Goal: Task Accomplishment & Management: Use online tool/utility

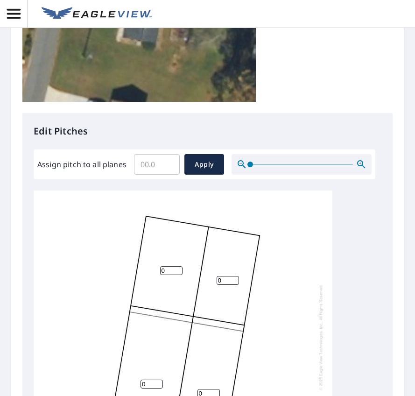
scroll to position [467, 0]
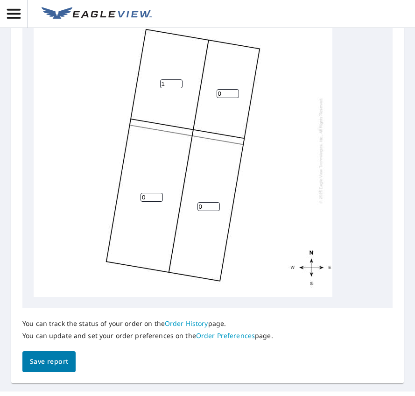
click at [177, 88] on input "1" at bounding box center [171, 83] width 22 height 9
click at [177, 88] on input "2" at bounding box center [171, 83] width 22 height 9
click at [177, 88] on input "3" at bounding box center [171, 83] width 22 height 9
click at [177, 88] on input "4" at bounding box center [171, 83] width 22 height 9
type input "5"
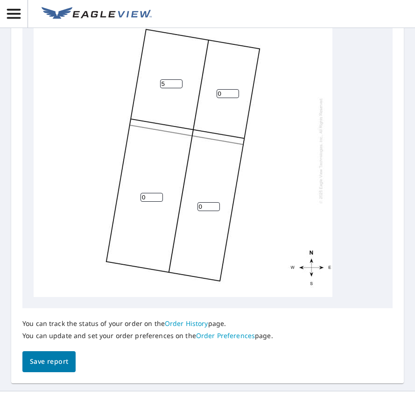
click at [177, 88] on input "5" at bounding box center [171, 83] width 22 height 9
click at [228, 98] on input "0" at bounding box center [228, 93] width 22 height 9
click at [233, 98] on input "1" at bounding box center [228, 93] width 22 height 9
click at [233, 98] on input "2" at bounding box center [228, 93] width 22 height 9
click at [233, 98] on input "3" at bounding box center [228, 93] width 22 height 9
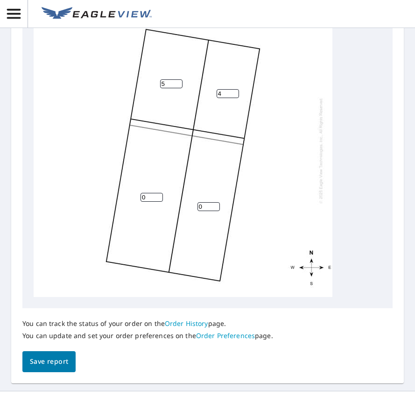
click at [233, 98] on input "4" at bounding box center [228, 93] width 22 height 9
type input "5"
click at [233, 98] on input "5" at bounding box center [228, 93] width 22 height 9
click at [212, 211] on input "0" at bounding box center [208, 206] width 22 height 9
click at [215, 211] on input "1" at bounding box center [208, 206] width 22 height 9
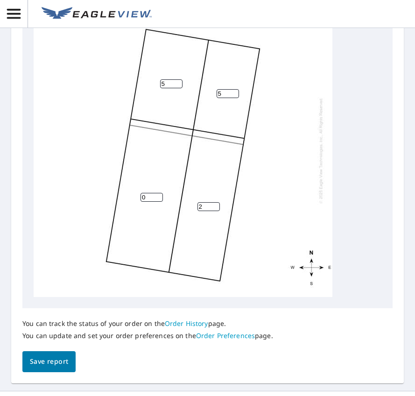
click at [215, 211] on input "2" at bounding box center [208, 206] width 22 height 9
click at [215, 211] on input "3" at bounding box center [208, 206] width 22 height 9
click at [215, 211] on input "4" at bounding box center [208, 206] width 22 height 9
type input "5"
click at [215, 211] on input "5" at bounding box center [208, 206] width 22 height 9
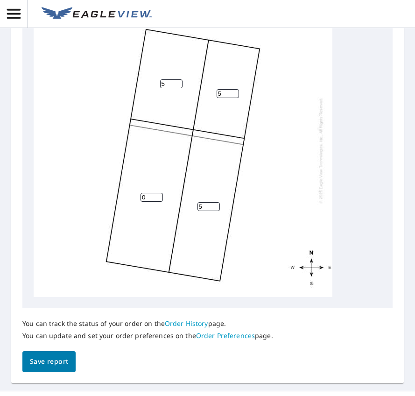
click at [153, 202] on input "0" at bounding box center [152, 197] width 22 height 9
click at [158, 202] on input "1" at bounding box center [152, 197] width 22 height 9
click at [158, 202] on input "2" at bounding box center [152, 197] width 22 height 9
click at [158, 202] on input "3" at bounding box center [152, 197] width 22 height 9
click at [158, 202] on input "4" at bounding box center [152, 197] width 22 height 9
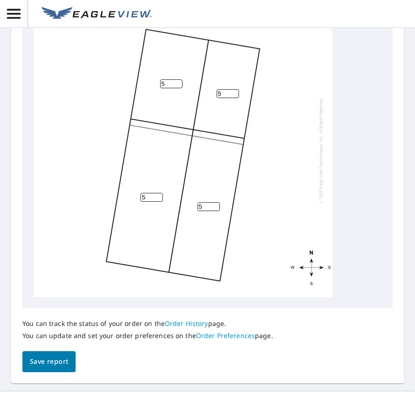
type input "5"
click at [158, 202] on input "5" at bounding box center [152, 197] width 22 height 9
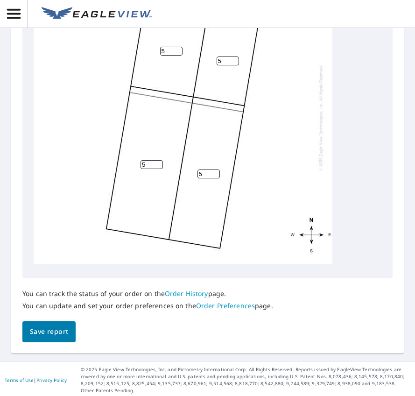
scroll to position [514, 0]
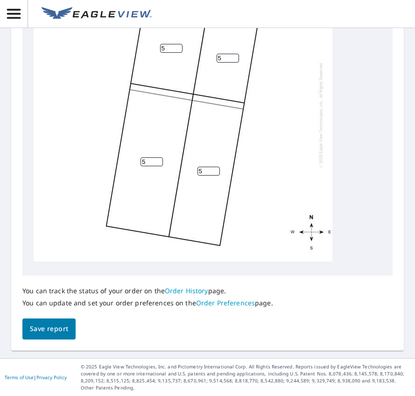
click at [280, 311] on div "You can track the status of your order on the Order History page. You can updat…" at bounding box center [207, 307] width 370 height 64
click at [49, 328] on span "Save report" at bounding box center [49, 329] width 38 height 12
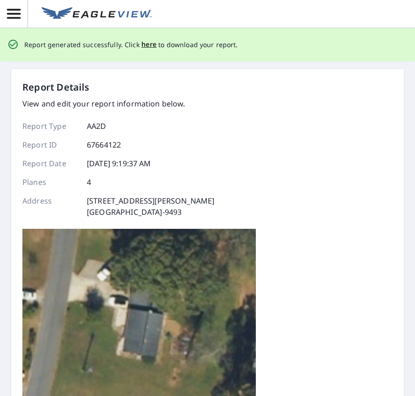
scroll to position [0, 0]
click at [148, 45] on span "here" at bounding box center [148, 45] width 15 height 12
